Goal: Transaction & Acquisition: Purchase product/service

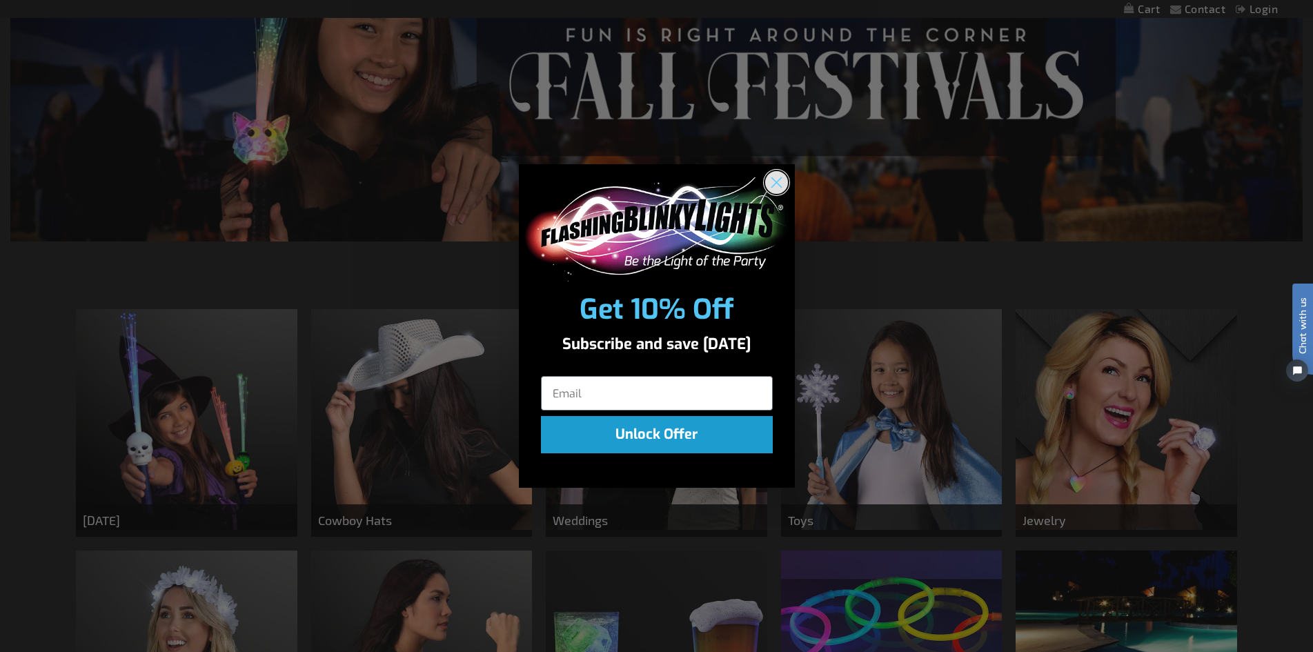
drag, startPoint x: 783, startPoint y: 179, endPoint x: 773, endPoint y: 203, distance: 25.4
click at [783, 179] on circle "Close dialog" at bounding box center [776, 182] width 23 height 23
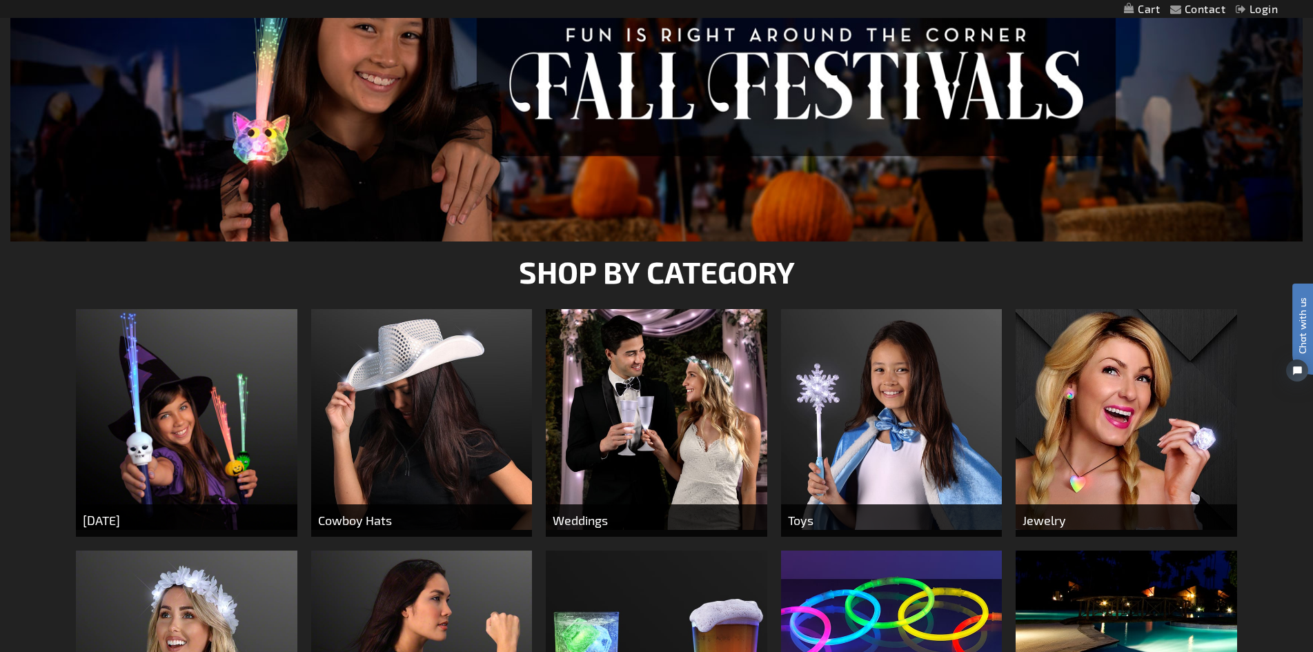
click at [671, 424] on img at bounding box center [657, 420] width 222 height 222
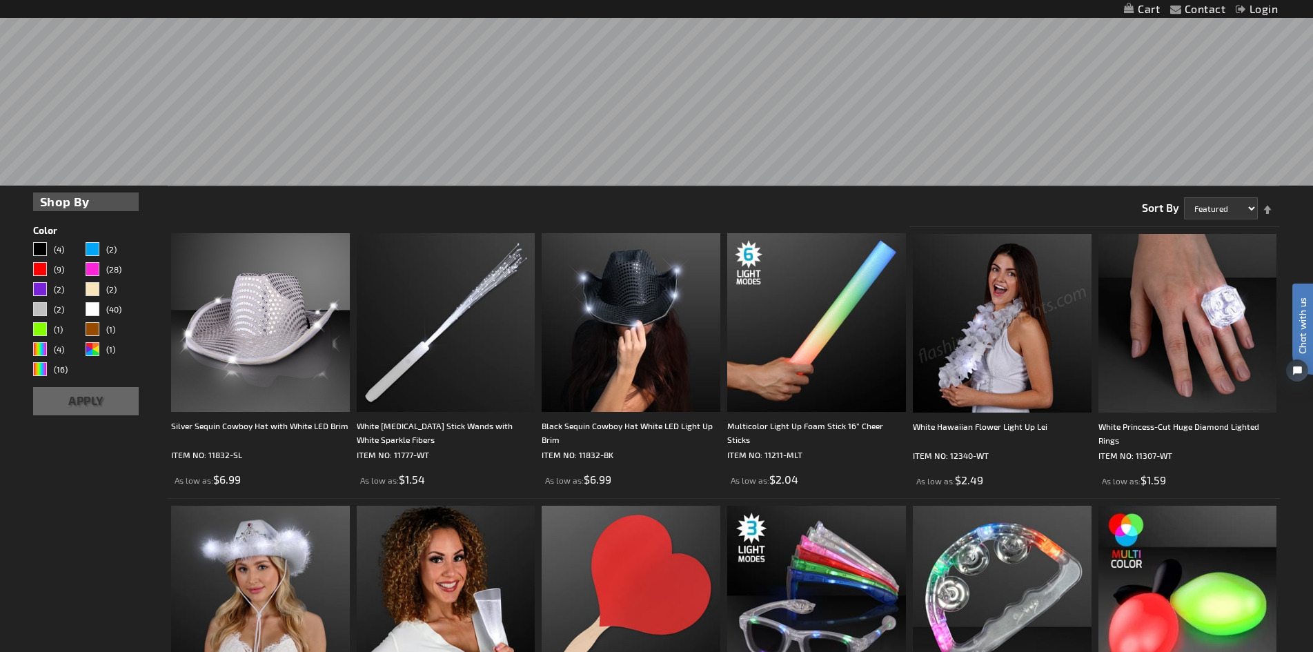
scroll to position [414, 0]
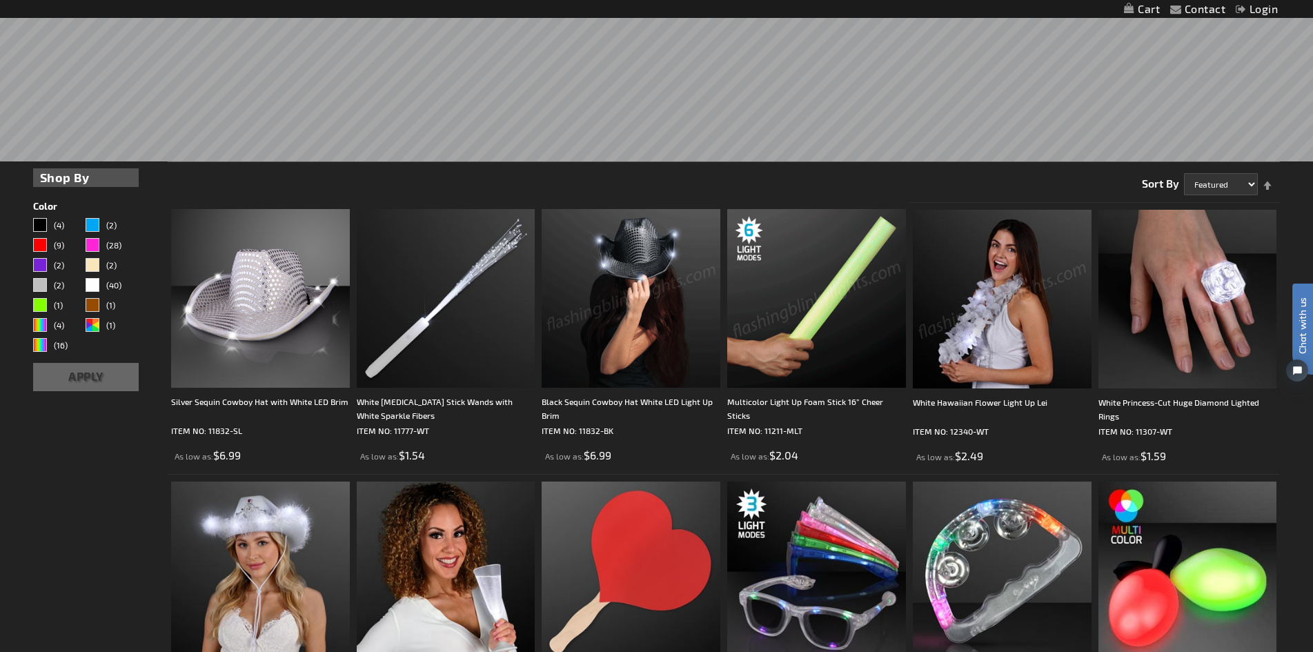
click at [605, 289] on img at bounding box center [631, 298] width 179 height 179
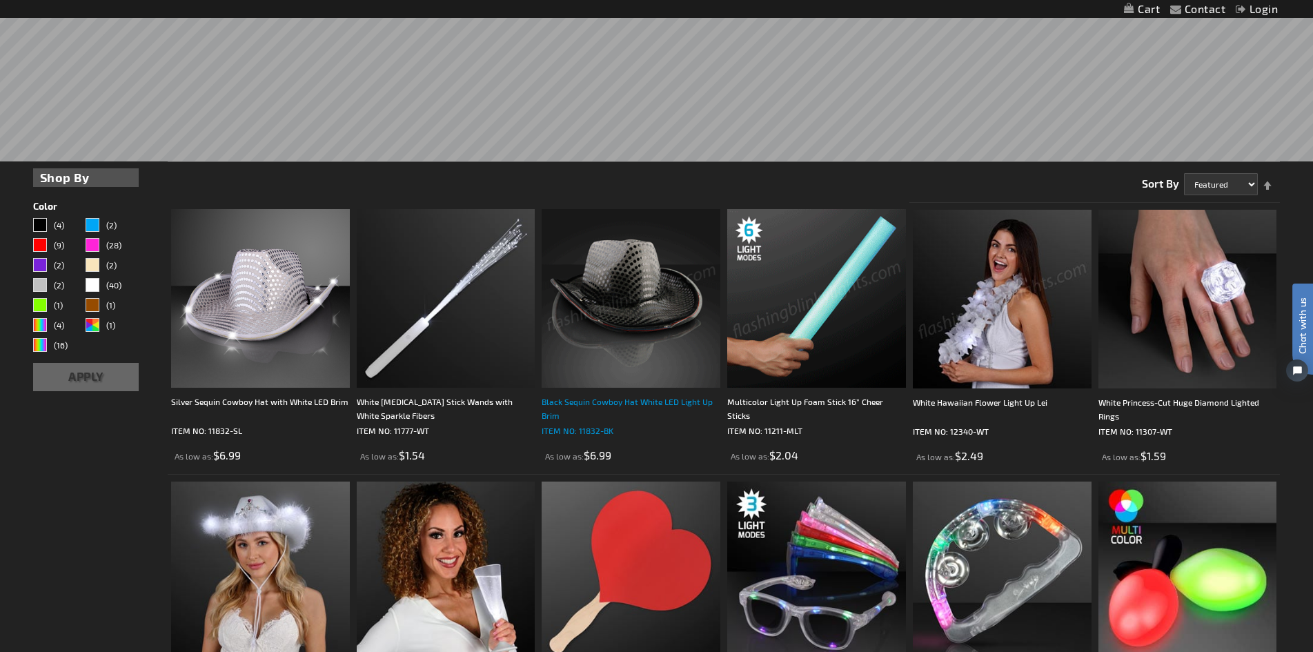
click at [607, 403] on div "Black Sequin Cowboy Hat White LED Light Up Brim" at bounding box center [631, 409] width 179 height 28
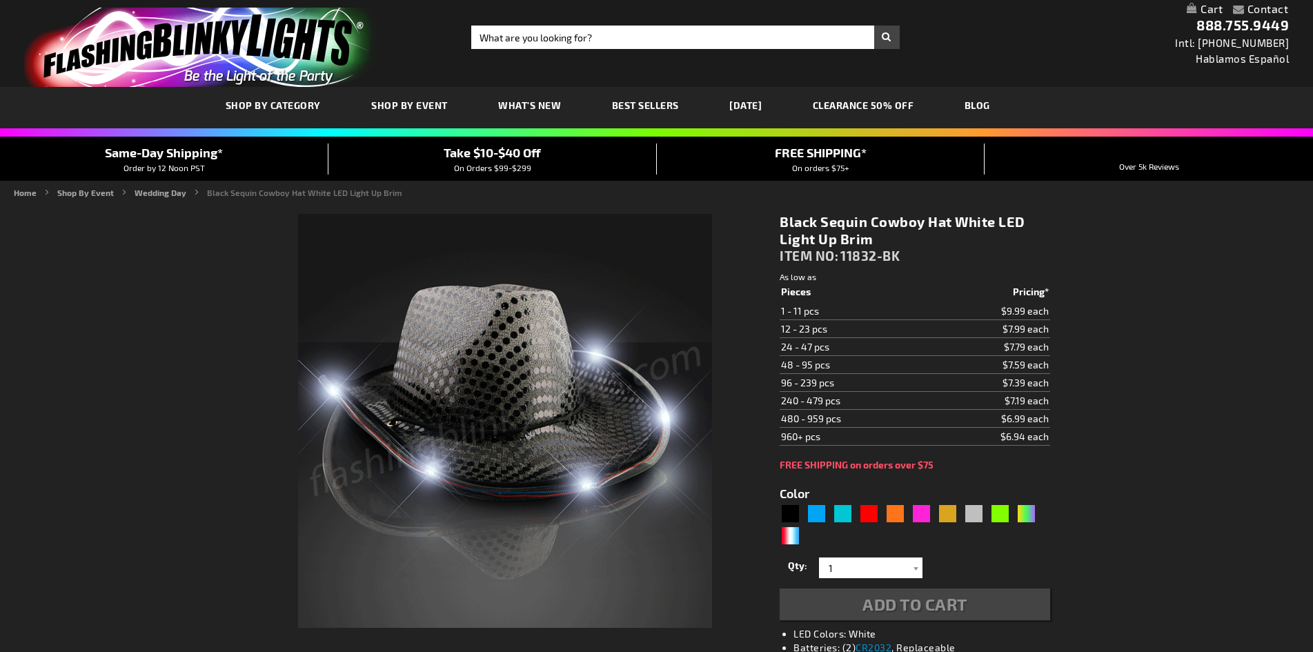
type input "5631"
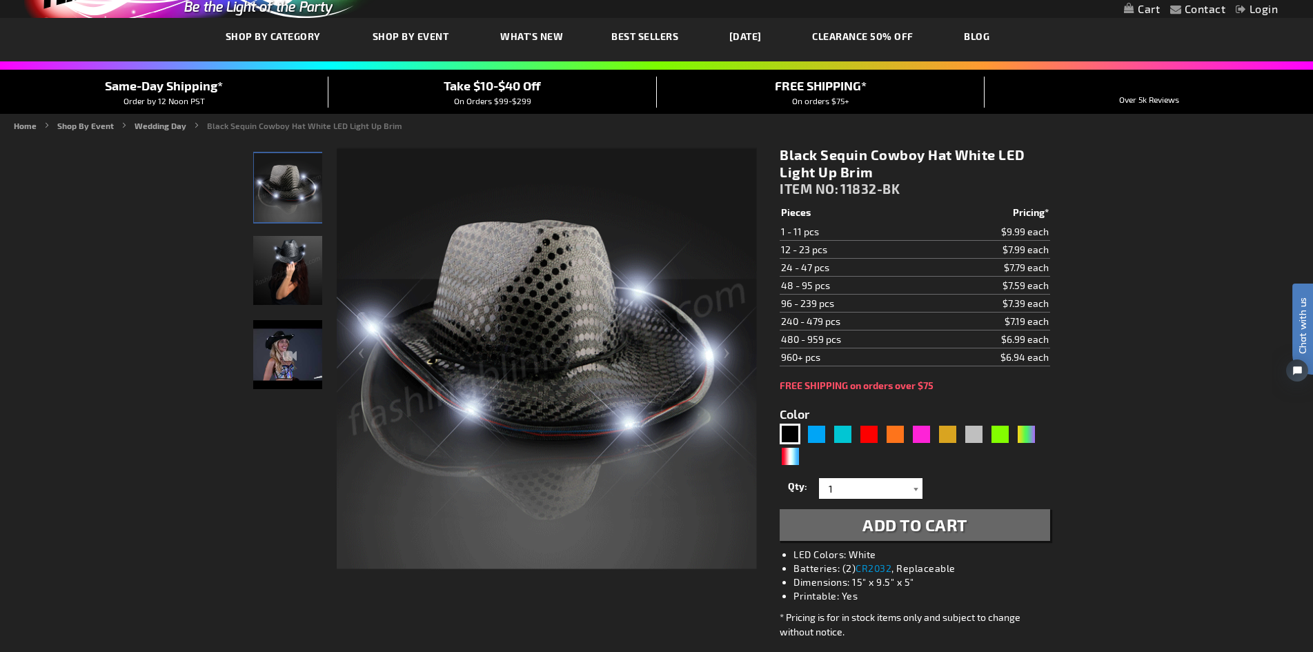
click at [917, 487] on div at bounding box center [916, 488] width 14 height 21
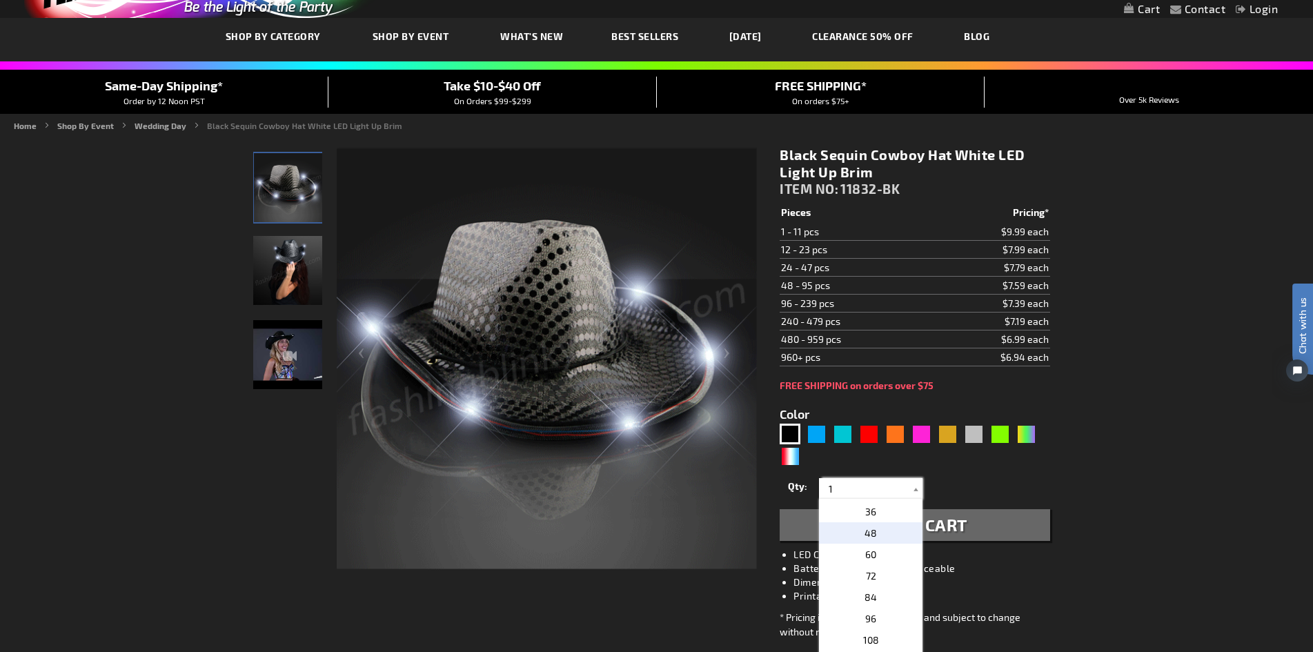
scroll to position [207, 0]
click at [877, 586] on p "36" at bounding box center [871, 580] width 104 height 21
type input "36"
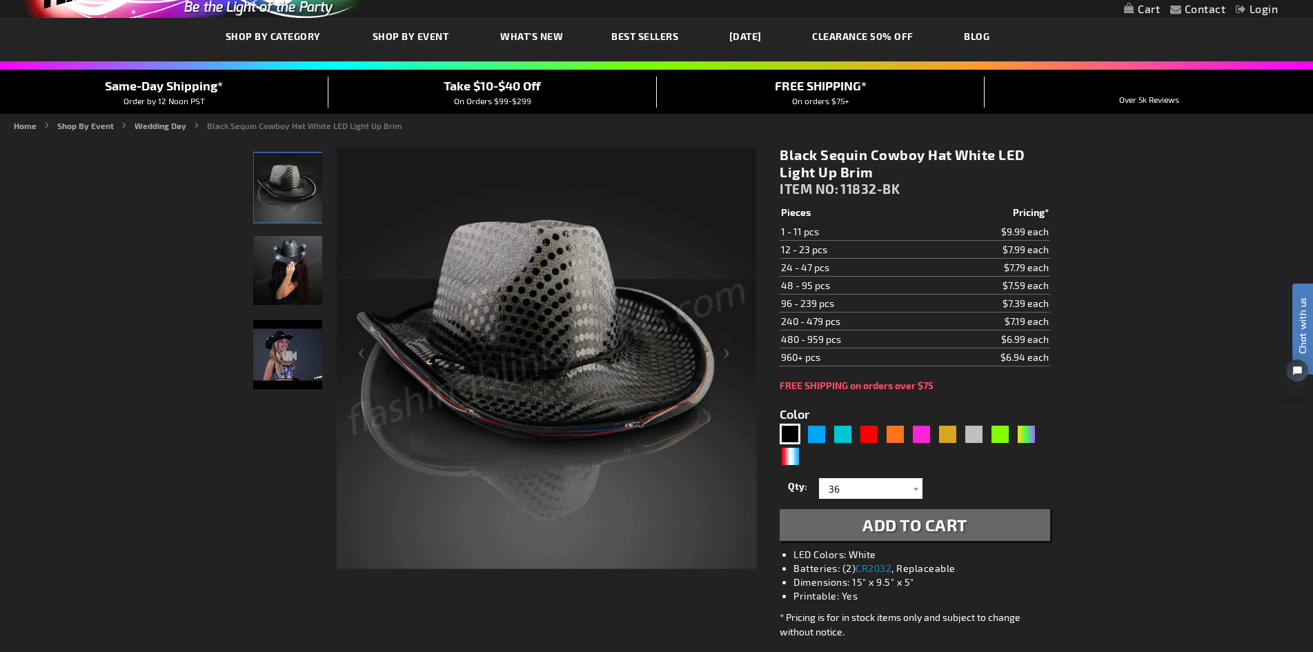
click at [886, 523] on span "Add to Cart" at bounding box center [915, 525] width 105 height 20
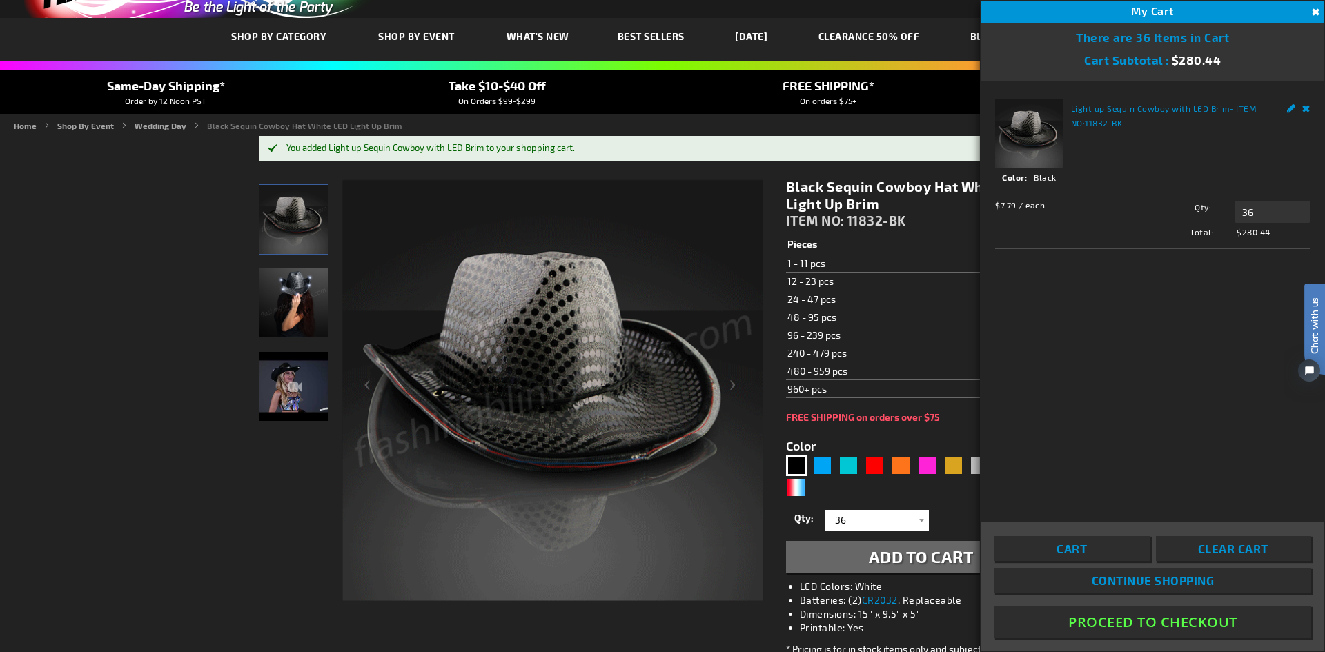
click at [890, 35] on link "CLEARANCE 50% OFF" at bounding box center [869, 36] width 122 height 46
